Goal: Task Accomplishment & Management: Use online tool/utility

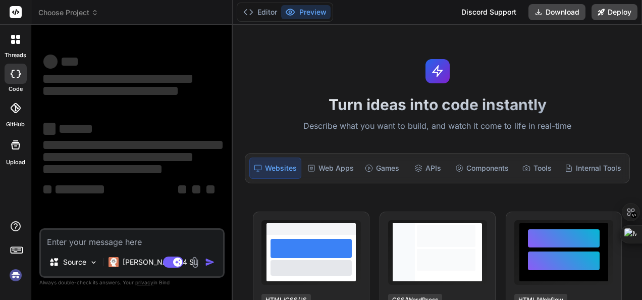
type textarea "x"
type textarea "m"
type textarea "x"
click at [318, 165] on div "Web Apps" at bounding box center [330, 168] width 55 height 21
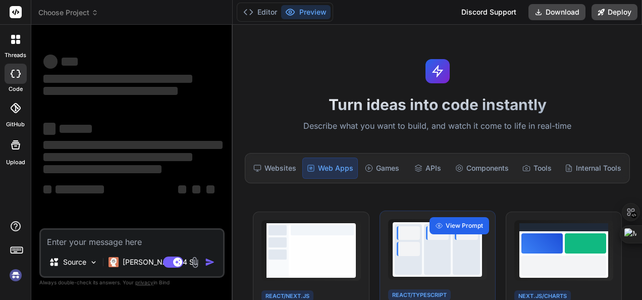
type textarea "x"
click at [444, 231] on div "View Prompt" at bounding box center [460, 225] width 60 height 17
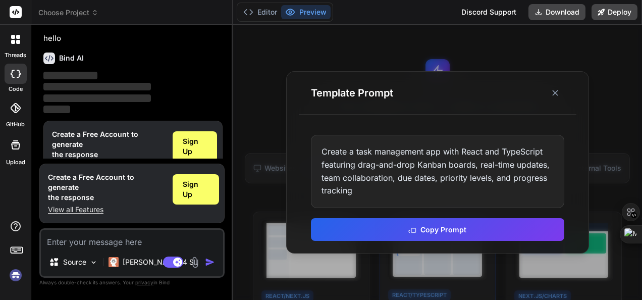
scroll to position [33, 0]
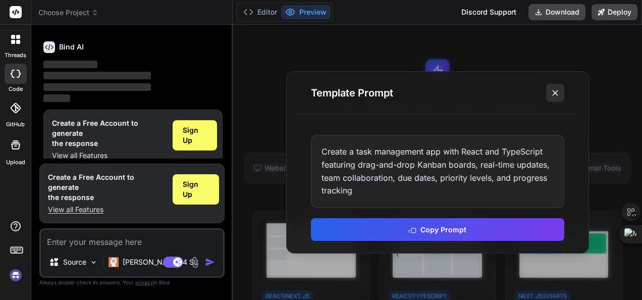
click at [547, 92] on button at bounding box center [555, 93] width 18 height 18
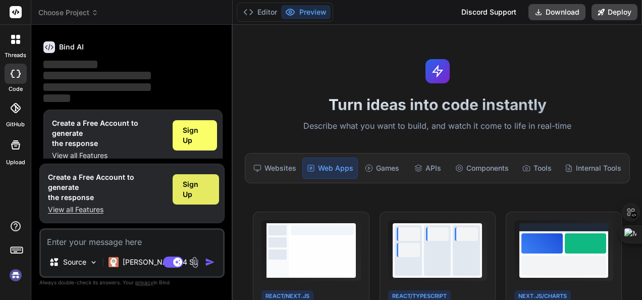
click at [198, 195] on span "Sign Up" at bounding box center [196, 189] width 26 height 20
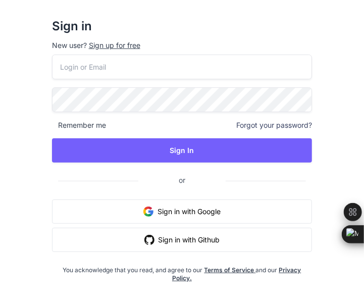
click at [57, 32] on h2 "Sign in" at bounding box center [182, 26] width 260 height 16
drag, startPoint x: 57, startPoint y: 32, endPoint x: 233, endPoint y: 26, distance: 176.8
click at [233, 26] on h2 "Sign in" at bounding box center [182, 26] width 260 height 16
drag, startPoint x: 233, startPoint y: 26, endPoint x: 355, endPoint y: 73, distance: 130.9
click at [355, 73] on div "Sign in New user? Sign up for free Remember me Forgot your password? Sign In or…" at bounding box center [182, 150] width 364 height 300
